Goal: Task Accomplishment & Management: Use online tool/utility

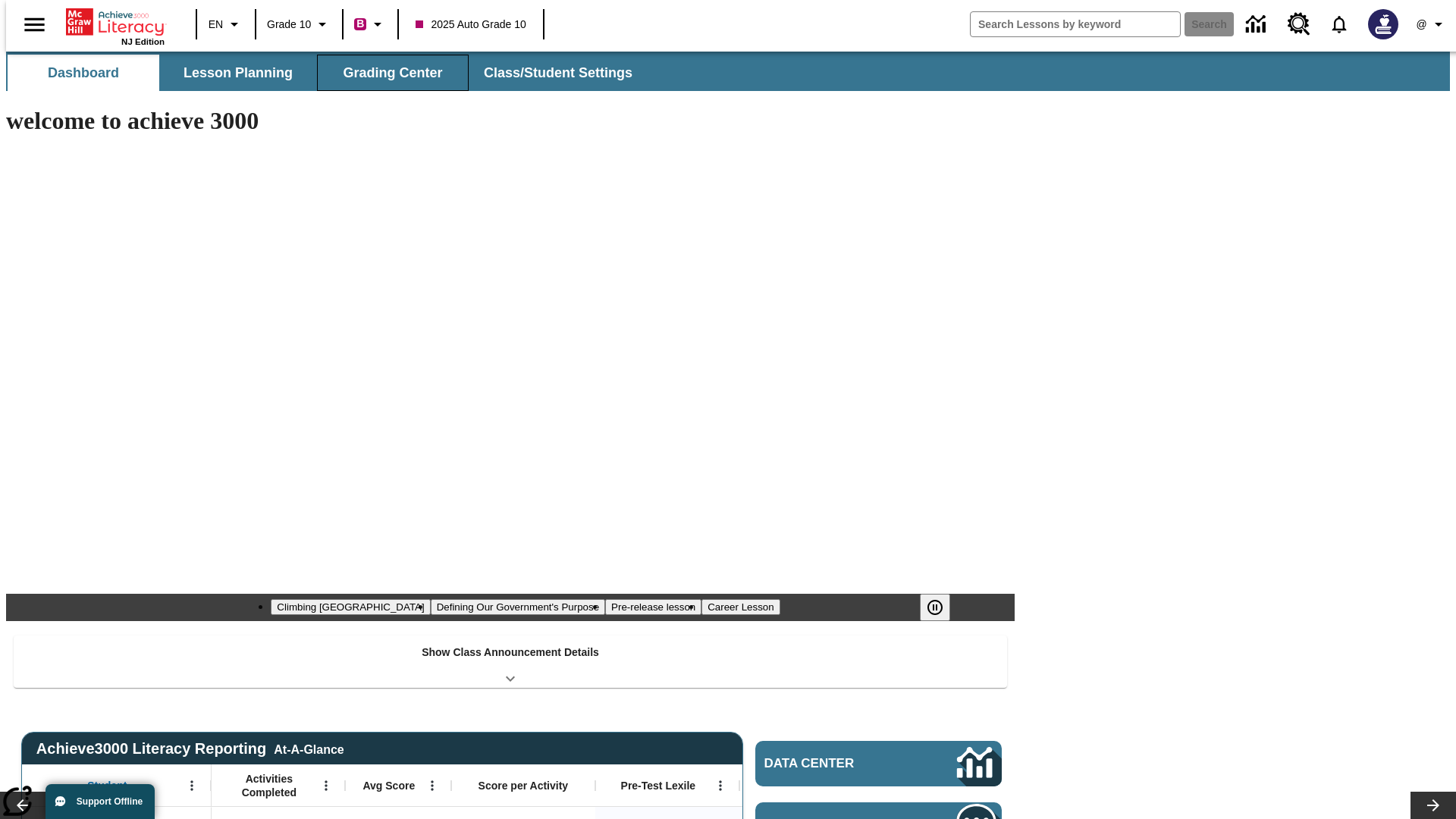
click at [387, 73] on button "Grading Center" at bounding box center [393, 73] width 152 height 37
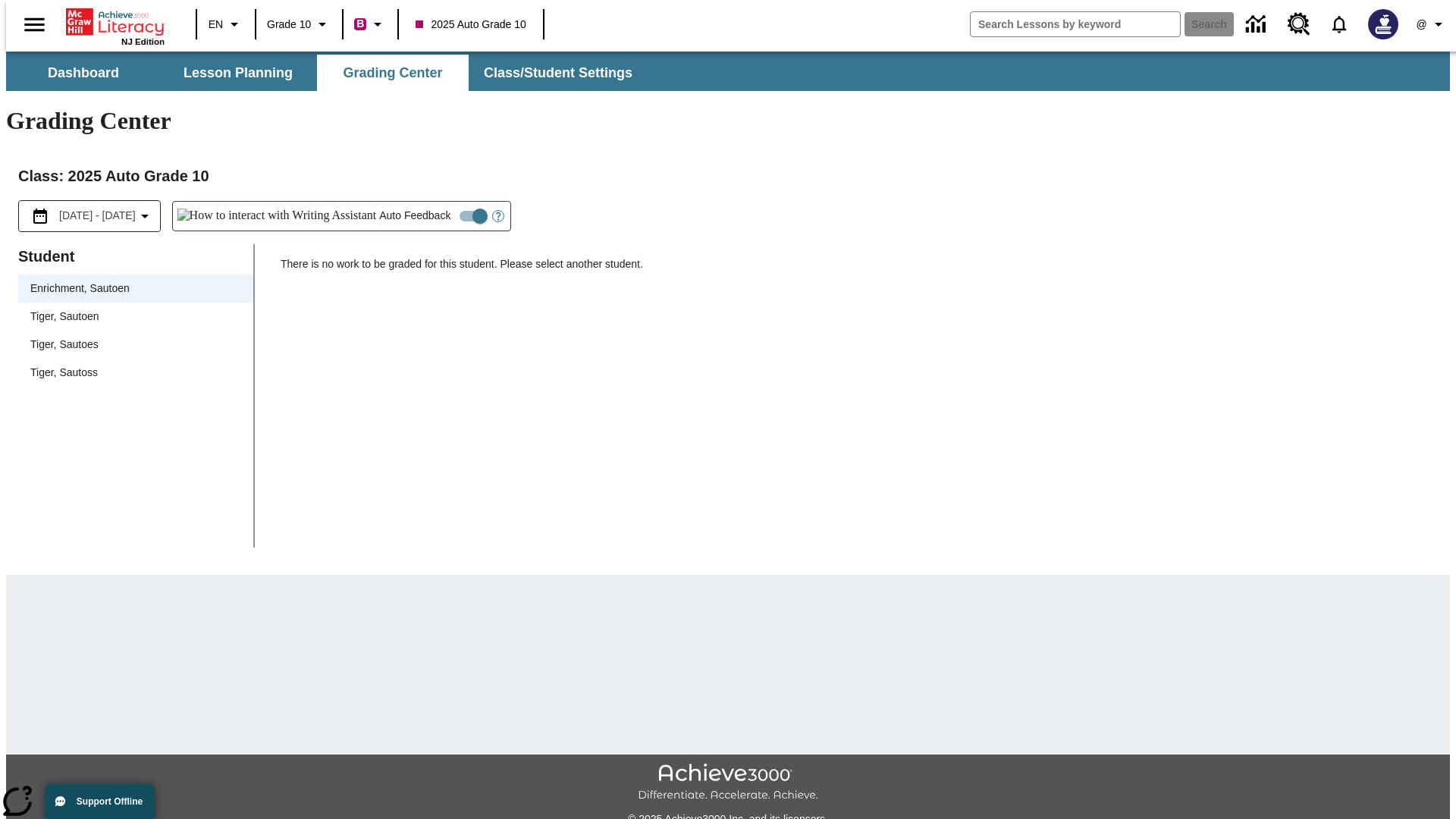
click at [130, 309] on span "Tiger, Sautoen" at bounding box center [135, 316] width 211 height 16
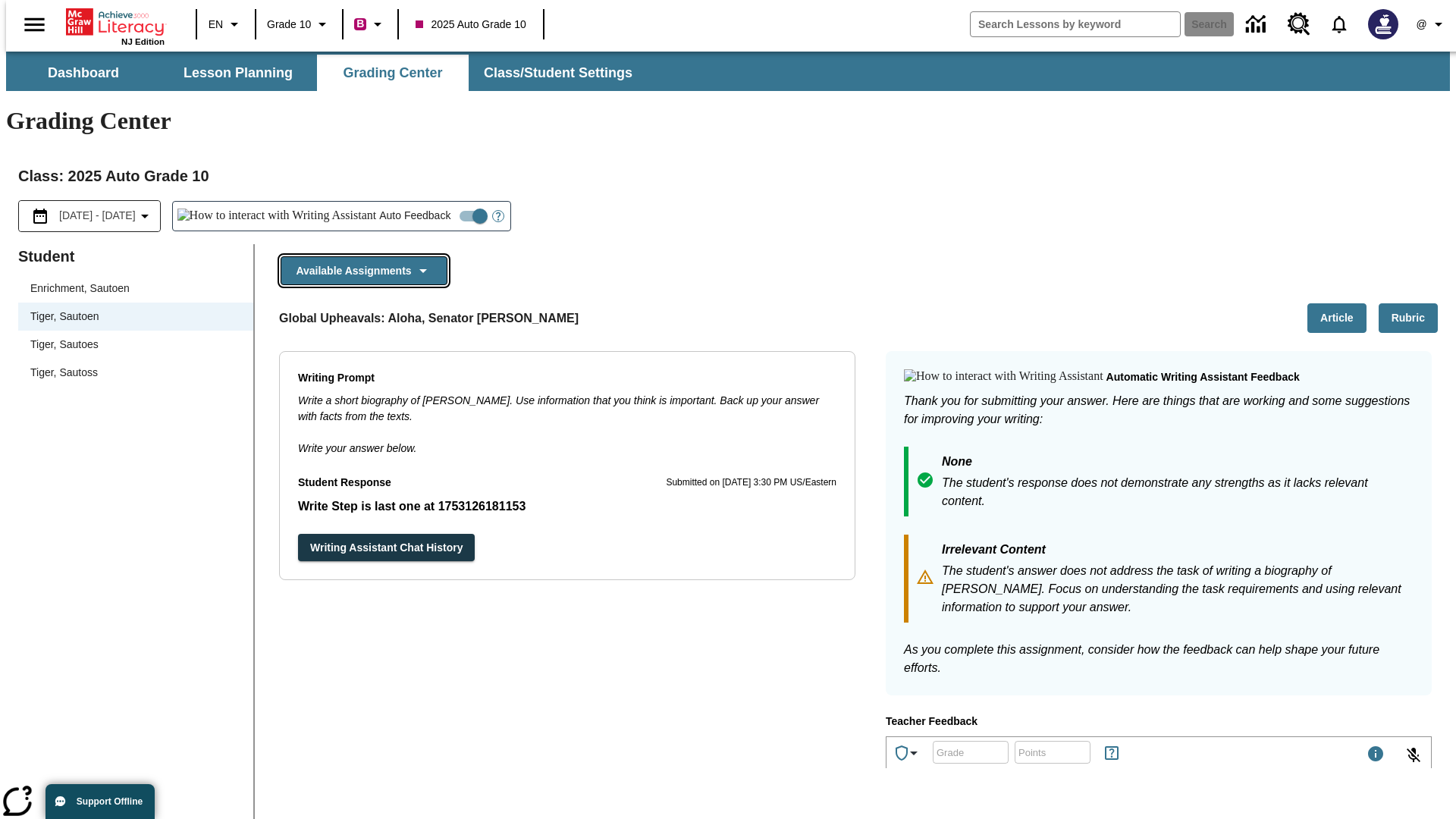
click at [359, 256] on button "Available Assignments" at bounding box center [364, 270] width 167 height 29
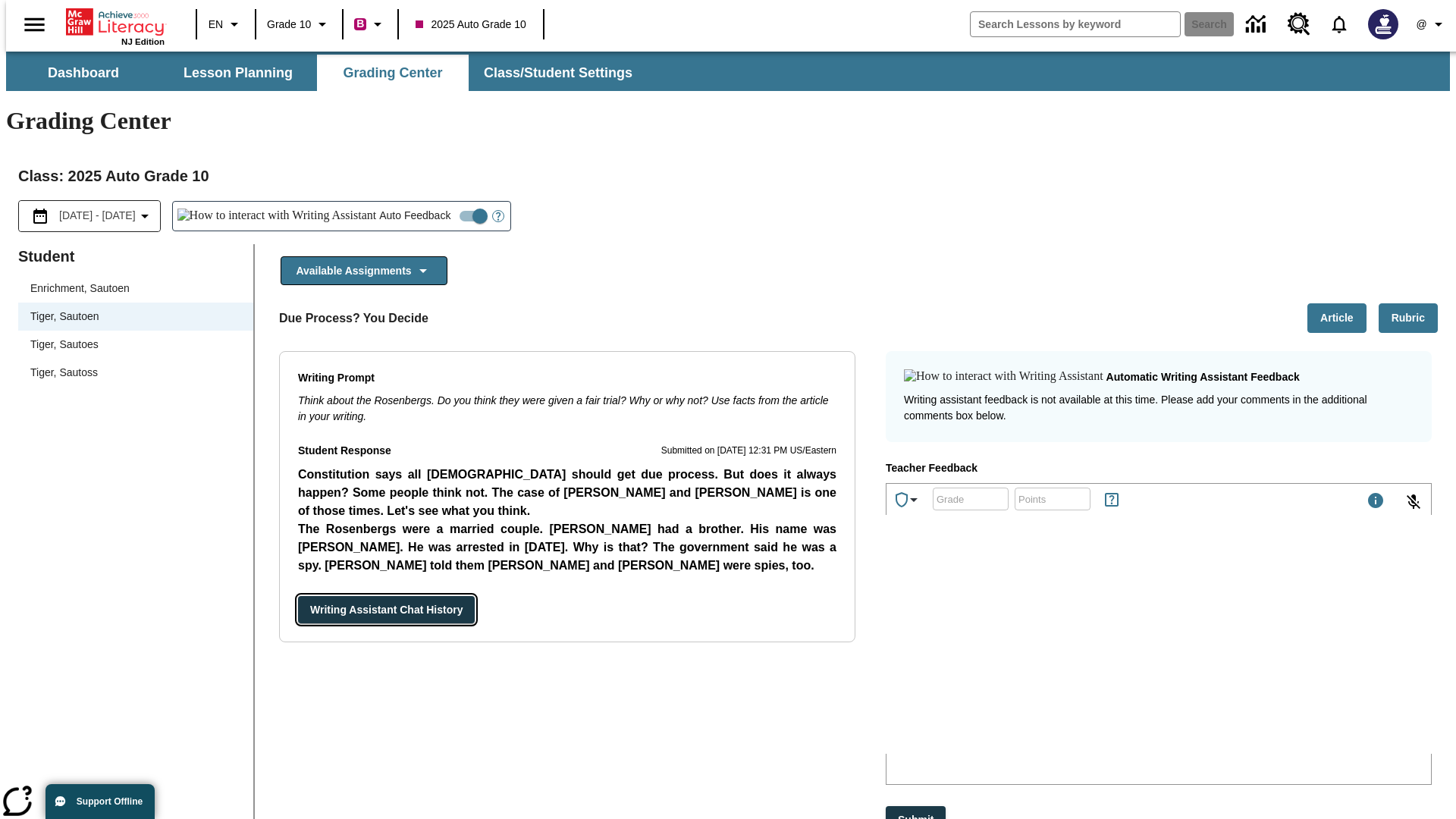
click at [298, 596] on button "Writing Assistant Chat History" at bounding box center [387, 610] width 177 height 28
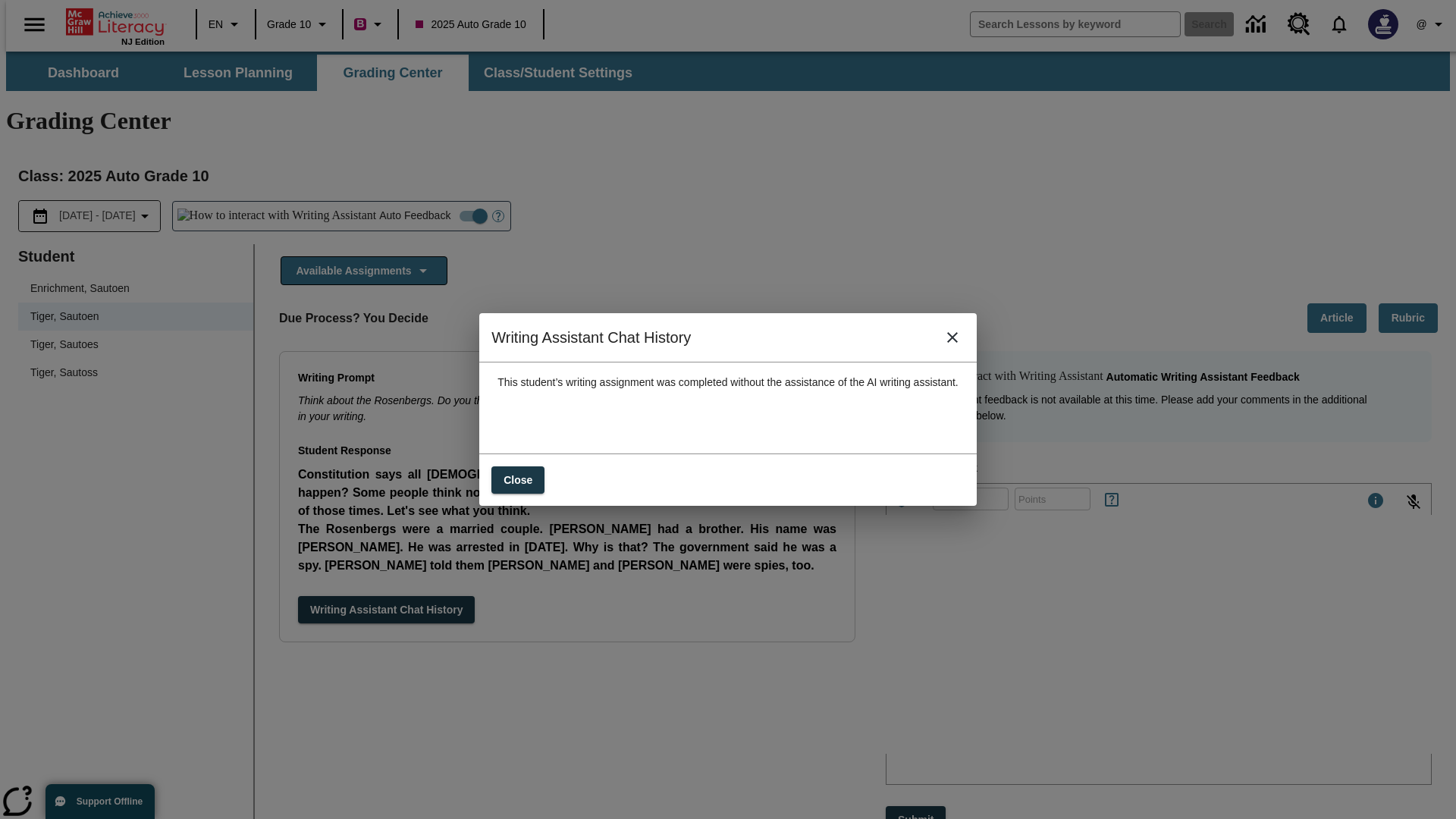
click at [958, 342] on icon "close" at bounding box center [952, 337] width 11 height 11
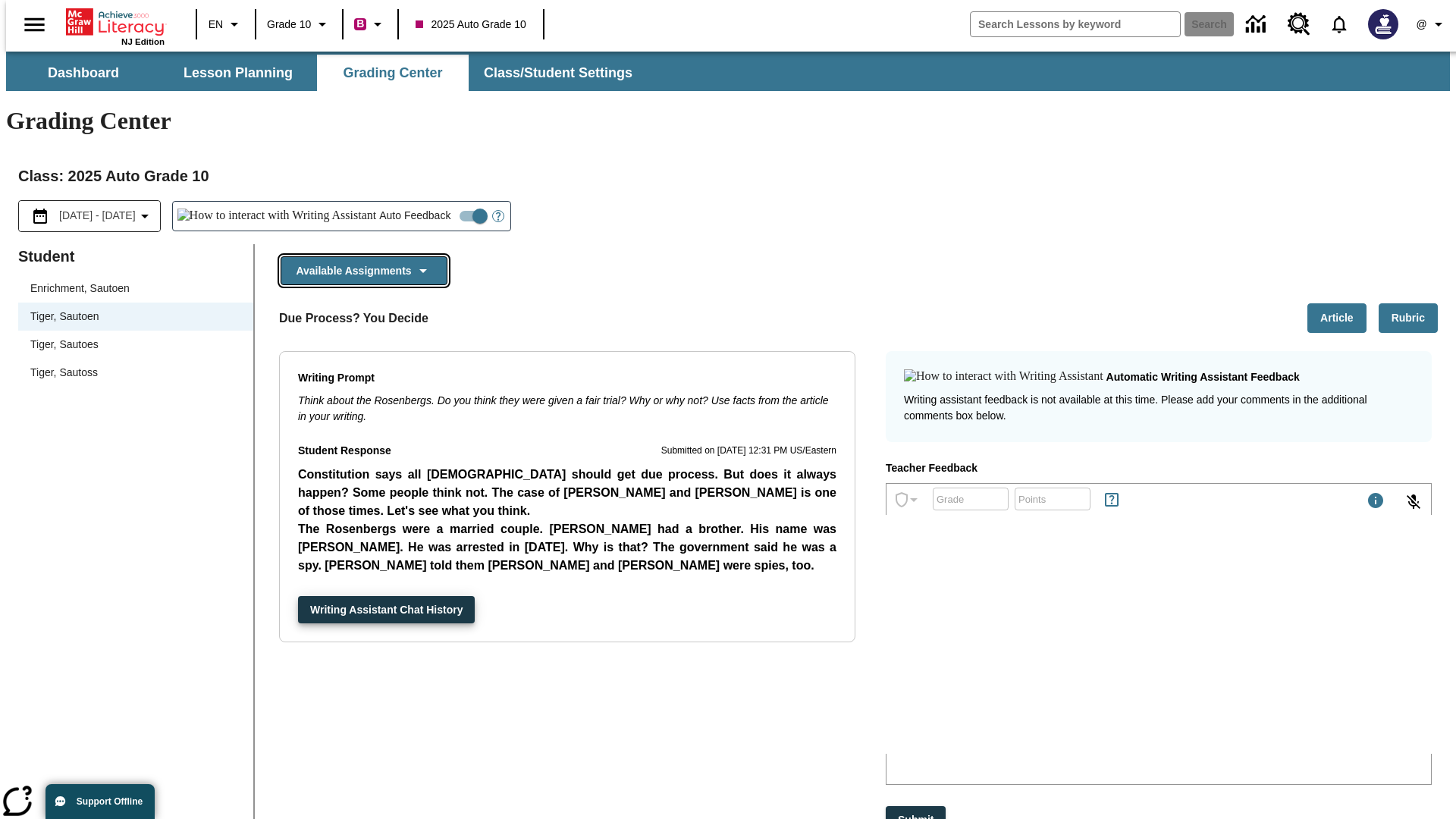
click at [359, 256] on button "Available Assignments" at bounding box center [364, 270] width 167 height 29
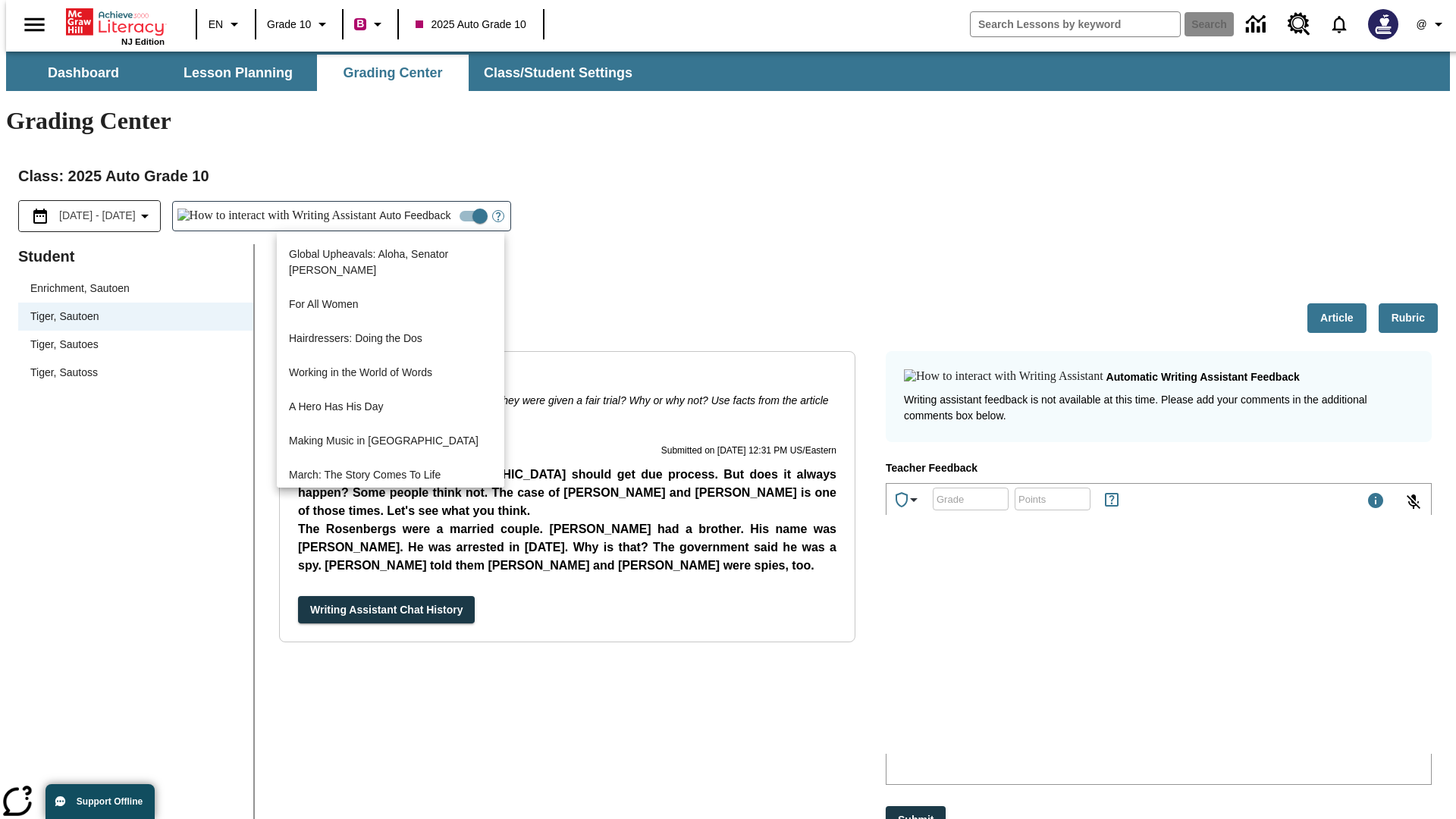
scroll to position [1089, 0]
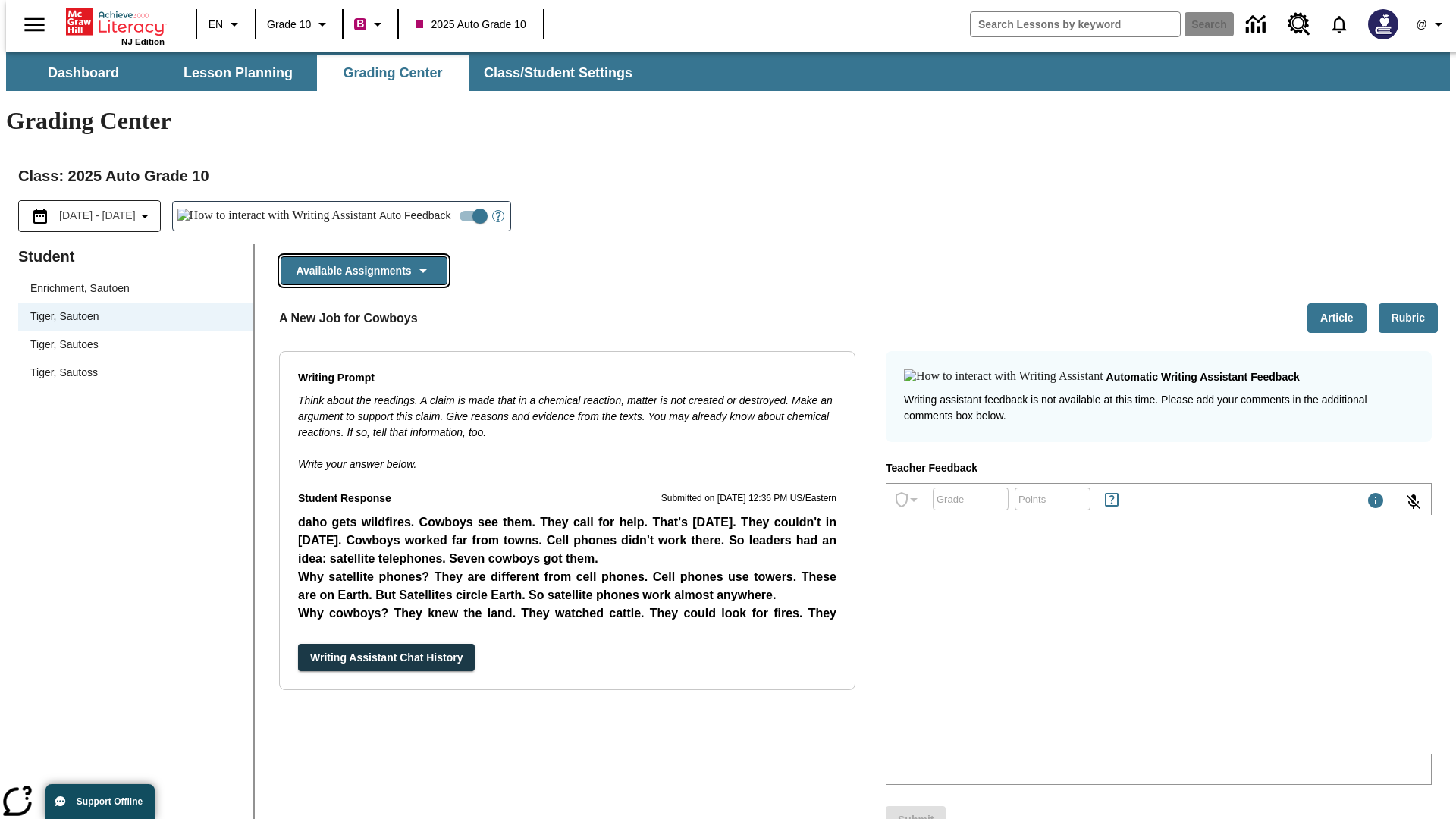
scroll to position [754, 0]
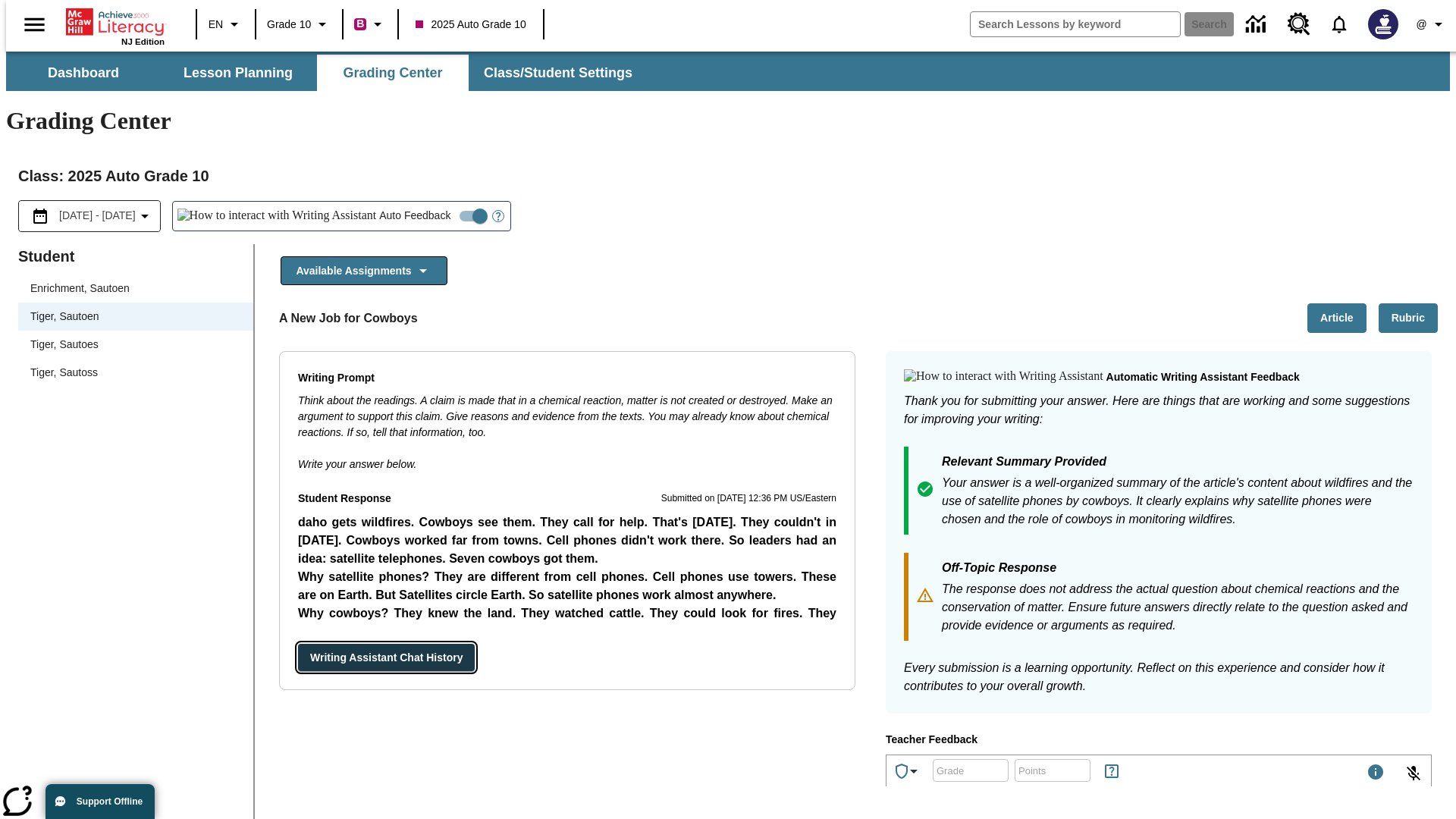
click at [298, 644] on button "Writing Assistant Chat History" at bounding box center [387, 658] width 177 height 28
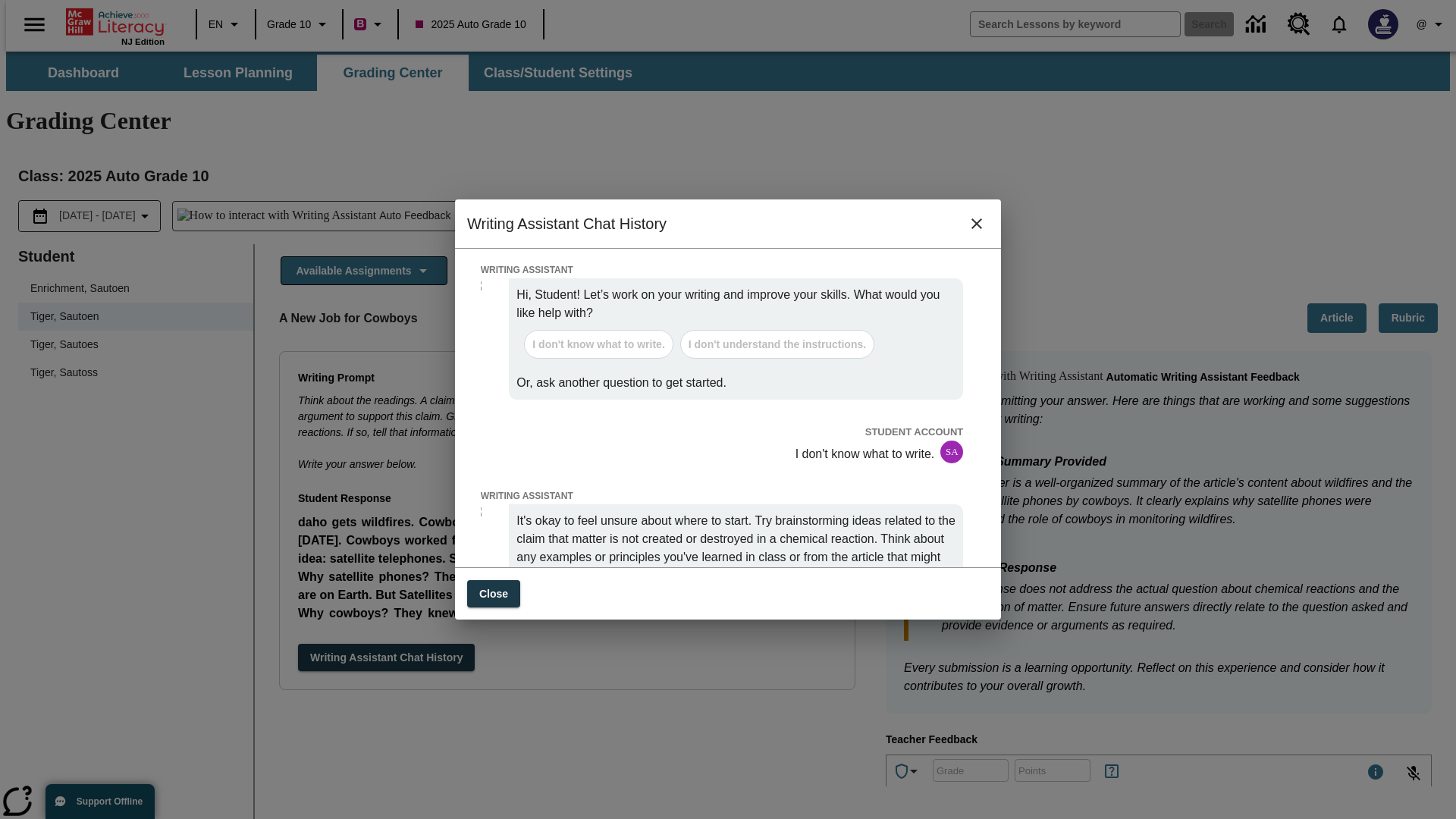
scroll to position [0, 0]
